Goal: Entertainment & Leisure: Consume media (video, audio)

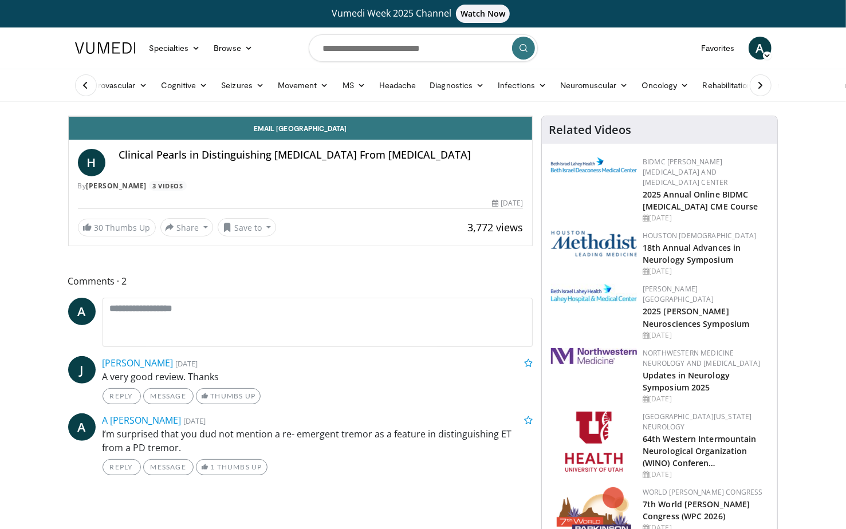
click at [532, 116] on span "Video Player" at bounding box center [520, 104] width 23 height 23
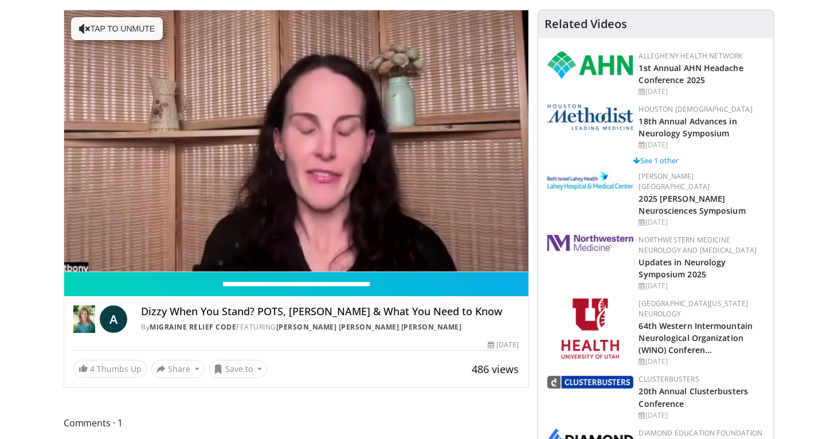
scroll to position [115, 0]
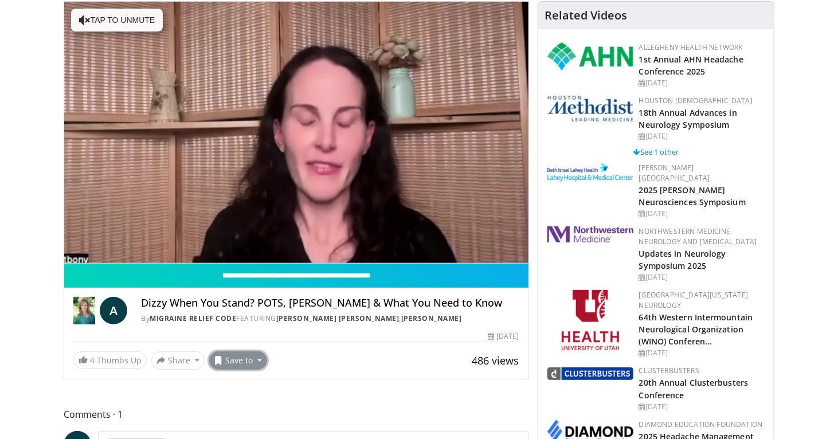
click at [230, 360] on button "Save to" at bounding box center [238, 360] width 58 height 18
click at [243, 382] on span "Add to Favorites" at bounding box center [258, 384] width 70 height 13
